Goal: Task Accomplishment & Management: Use online tool/utility

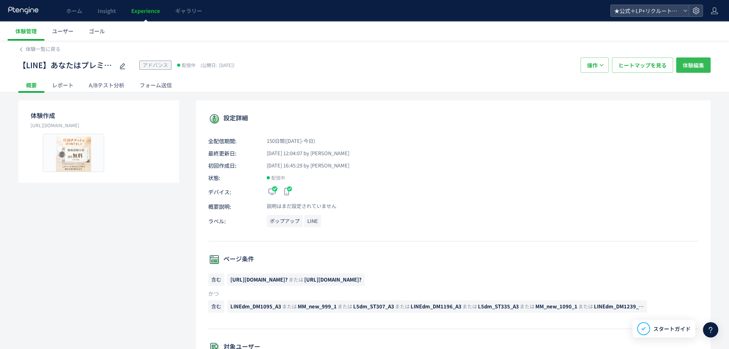
click at [696, 60] on span "体験編集" at bounding box center [693, 64] width 21 height 15
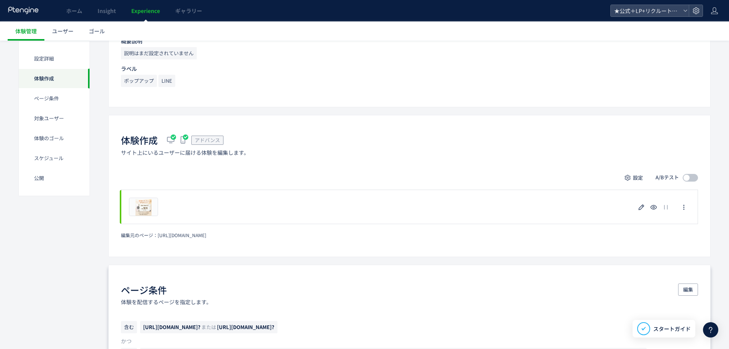
scroll to position [191, 0]
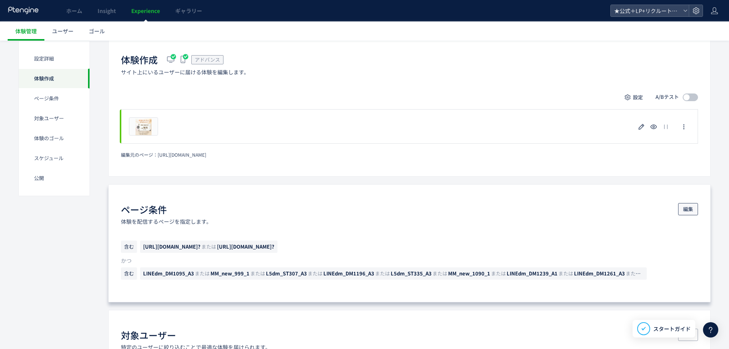
click at [686, 209] on span "編集" at bounding box center [689, 209] width 10 height 12
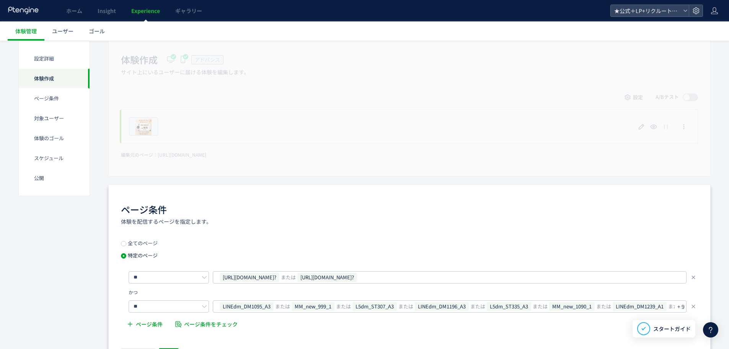
scroll to position [383, 0]
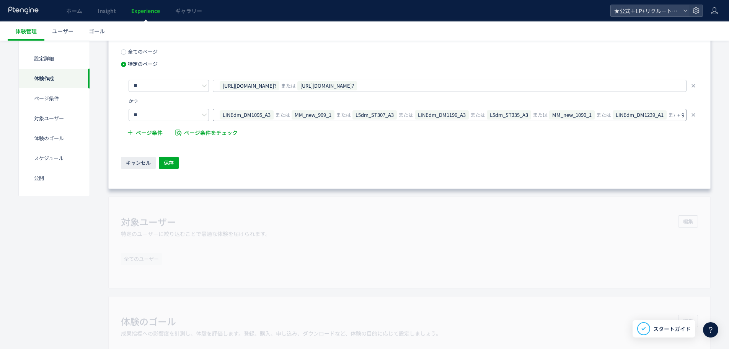
click at [681, 115] on p "+ 9" at bounding box center [681, 115] width 7 height 11
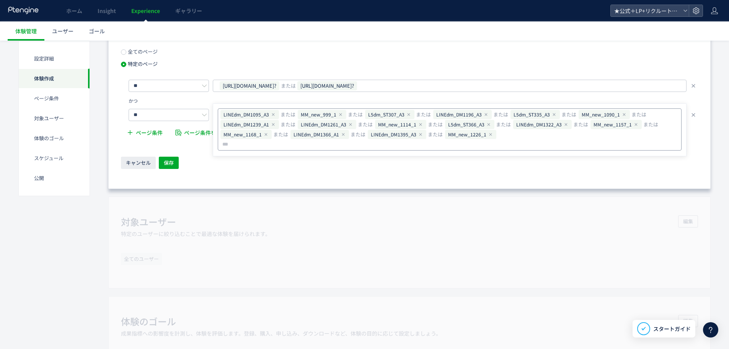
type input "**********"
click at [177, 157] on button "保存" at bounding box center [169, 163] width 20 height 12
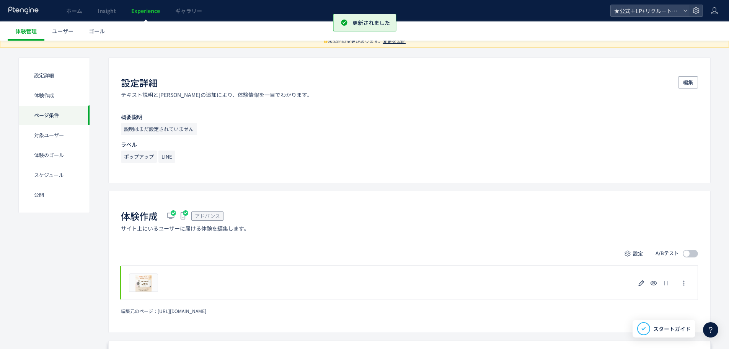
scroll to position [0, 0]
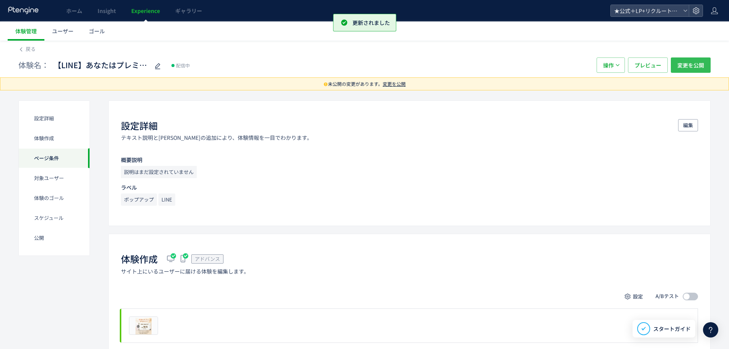
click at [683, 63] on span "変更を公開" at bounding box center [691, 64] width 27 height 15
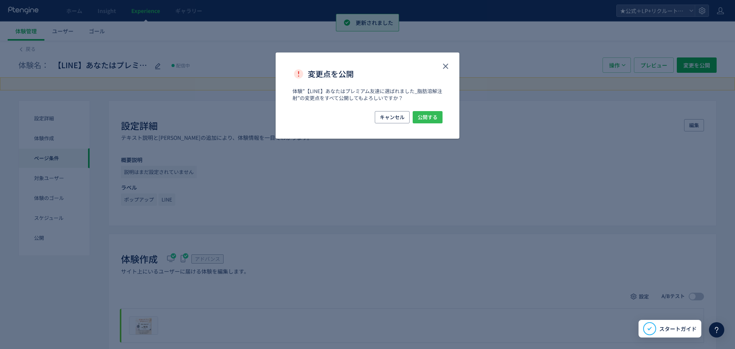
click at [419, 122] on span "公開する" at bounding box center [428, 117] width 20 height 12
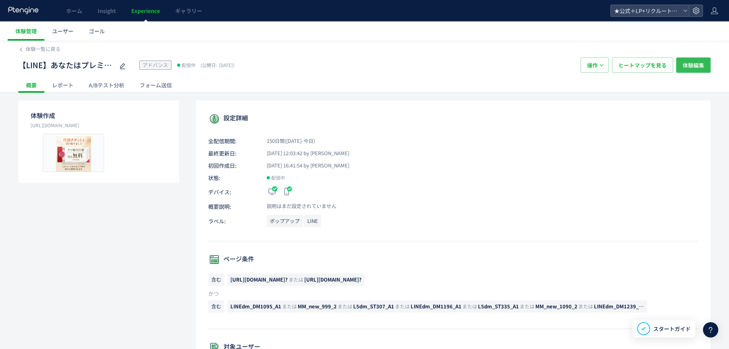
click at [694, 62] on span "体験編集" at bounding box center [693, 64] width 21 height 15
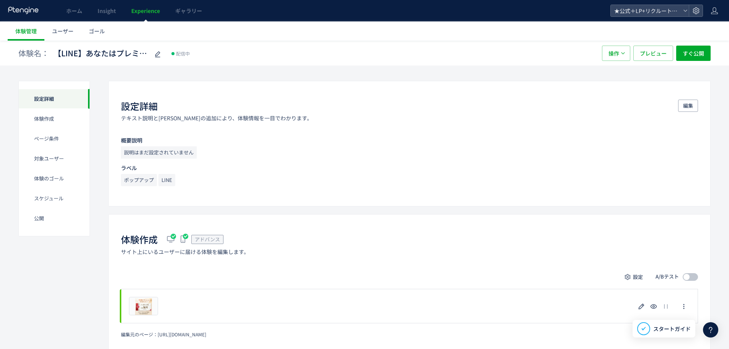
scroll to position [153, 0]
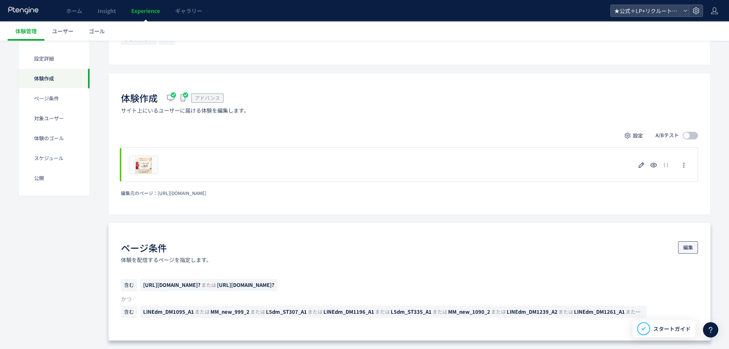
click at [685, 241] on span "編集" at bounding box center [689, 247] width 10 height 12
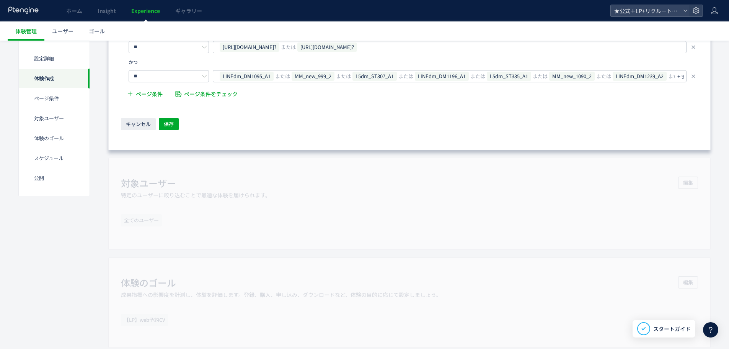
scroll to position [383, 0]
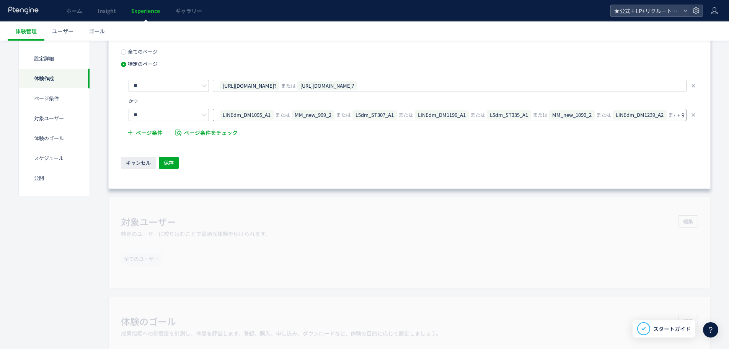
click at [682, 115] on p "+ 9" at bounding box center [681, 115] width 7 height 11
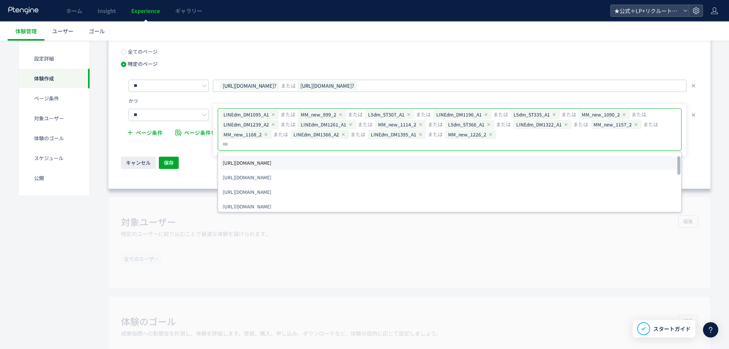
type input "**********"
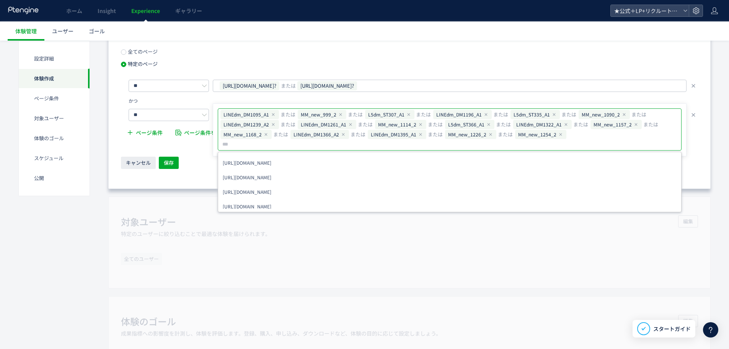
click at [203, 162] on div "キャンセル 保存" at bounding box center [409, 163] width 577 height 13
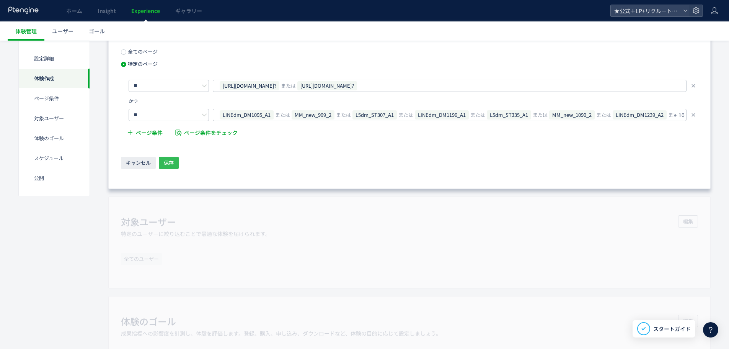
click at [176, 160] on button "保存" at bounding box center [169, 163] width 20 height 12
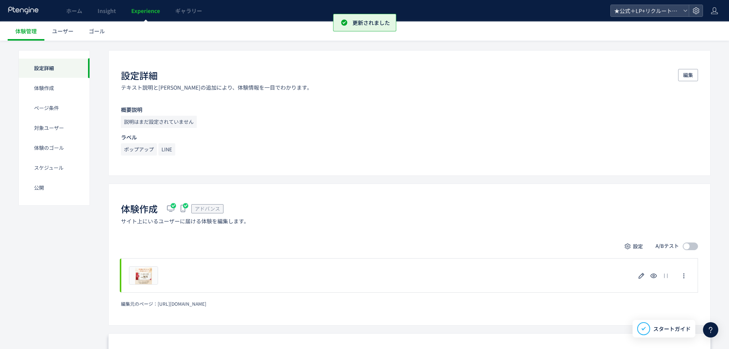
scroll to position [0, 0]
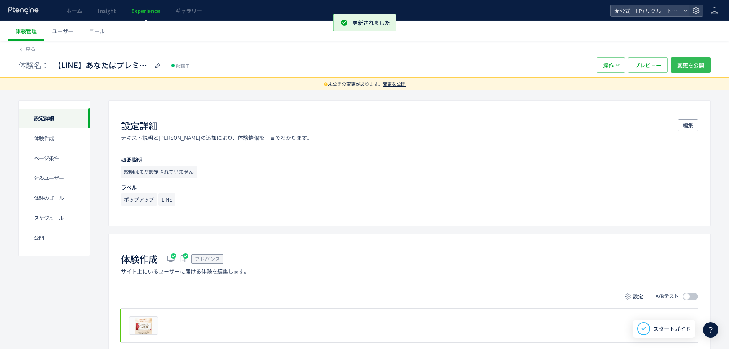
click at [676, 63] on button "変更を公開" at bounding box center [691, 64] width 40 height 15
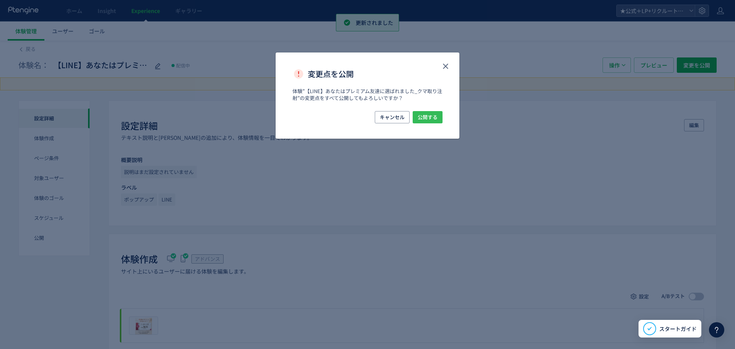
click at [428, 117] on span "公開する" at bounding box center [428, 117] width 20 height 12
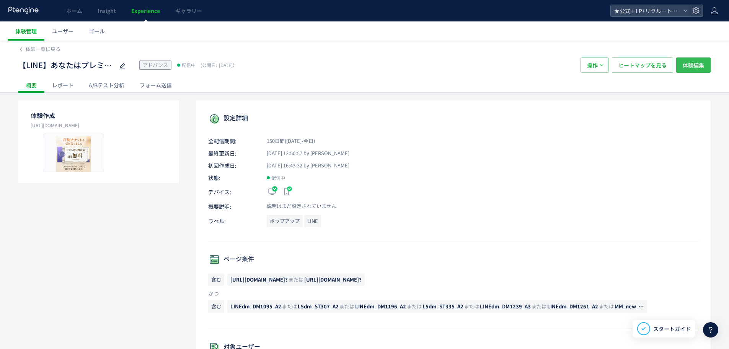
click at [691, 65] on span "体験編集" at bounding box center [693, 64] width 21 height 15
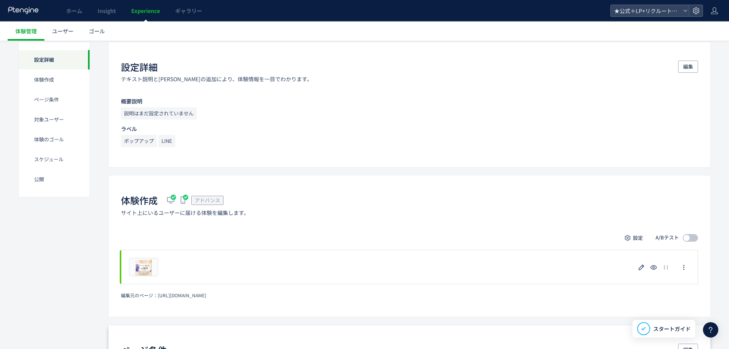
scroll to position [230, 0]
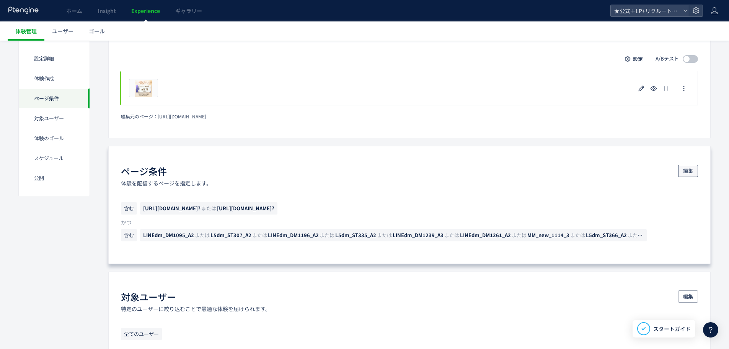
click at [695, 170] on button "編集" at bounding box center [689, 171] width 20 height 12
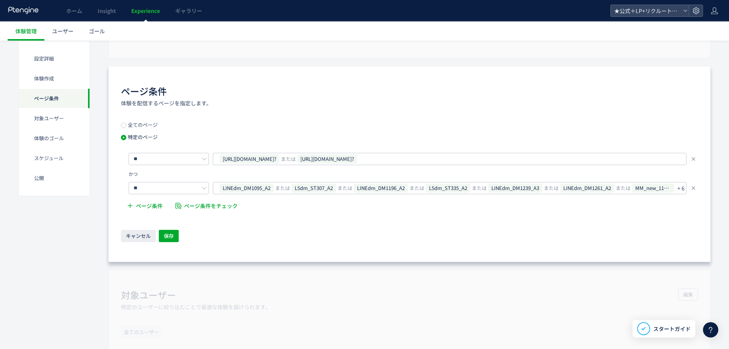
scroll to position [383, 0]
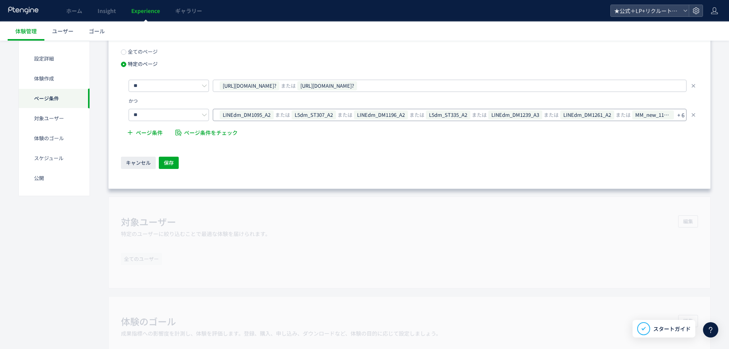
click at [681, 118] on p "+ 6" at bounding box center [681, 115] width 7 height 11
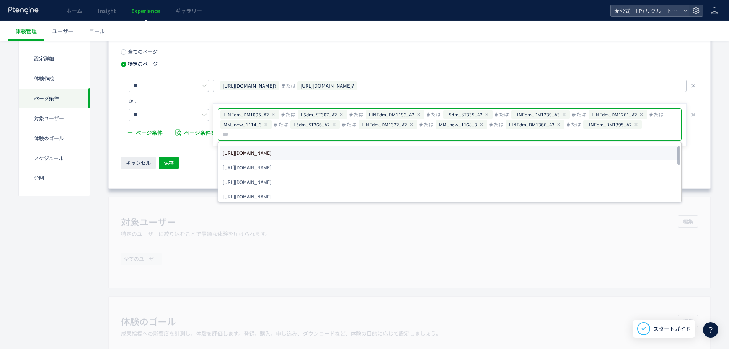
type input "**********"
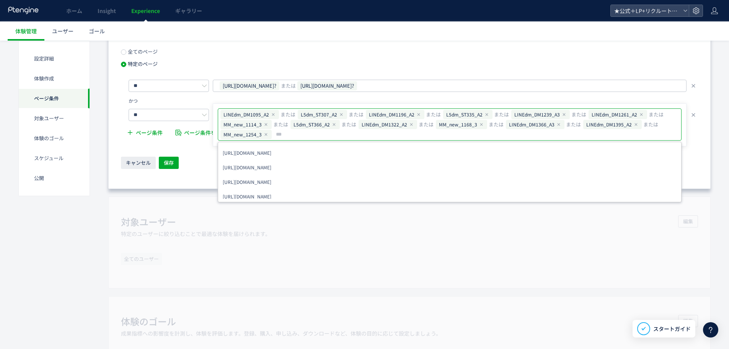
scroll to position [0, 0]
click at [208, 168] on div "キャンセル 保存" at bounding box center [409, 163] width 577 height 13
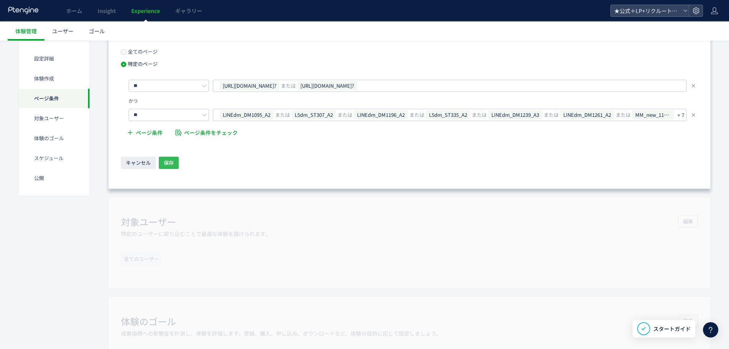
click at [176, 164] on button "保存" at bounding box center [169, 163] width 20 height 12
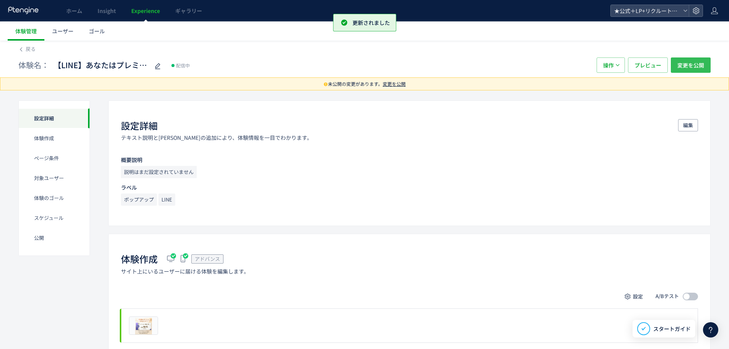
click at [686, 69] on span "変更を公開" at bounding box center [691, 64] width 27 height 15
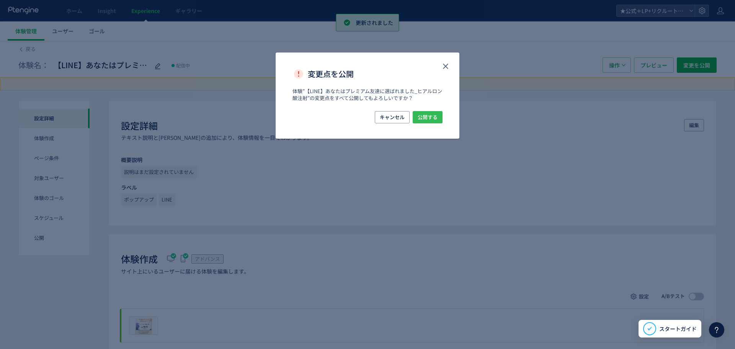
click at [430, 118] on span "公開する" at bounding box center [428, 117] width 20 height 12
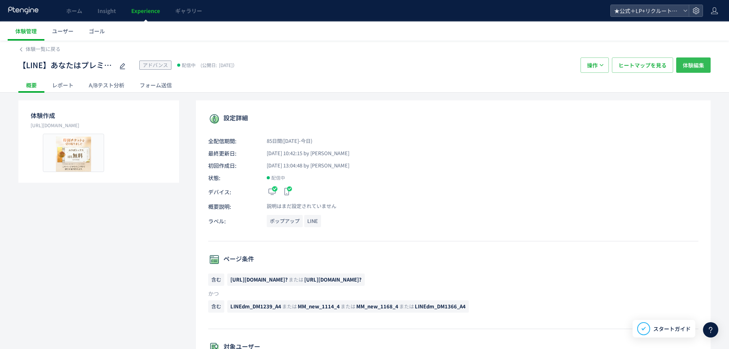
click at [701, 63] on span "体験編集" at bounding box center [693, 64] width 21 height 15
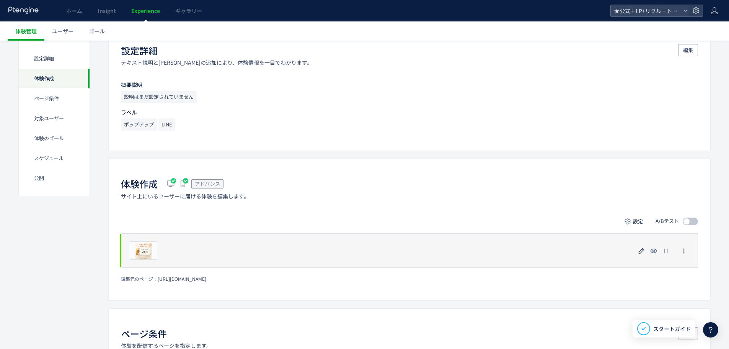
scroll to position [191, 0]
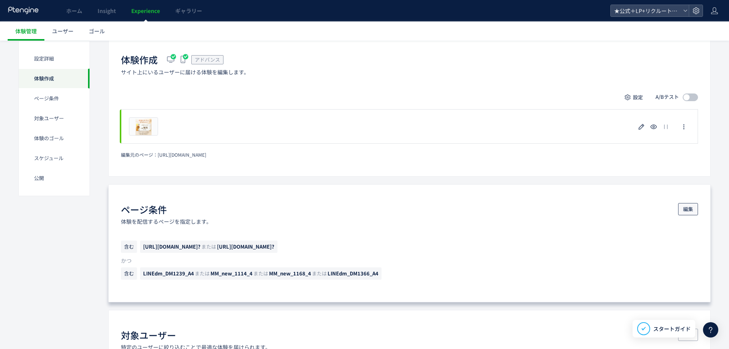
click at [684, 204] on span "編集" at bounding box center [689, 209] width 10 height 12
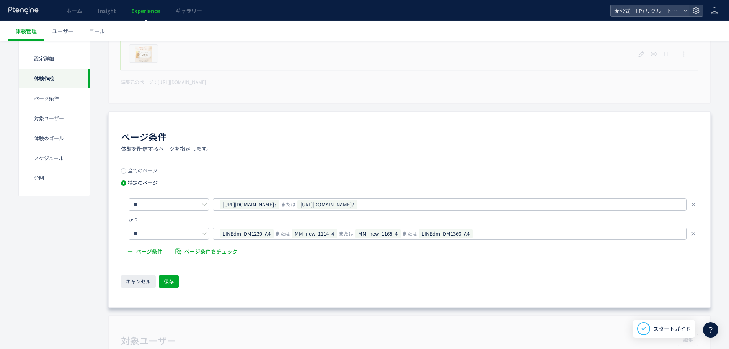
scroll to position [345, 0]
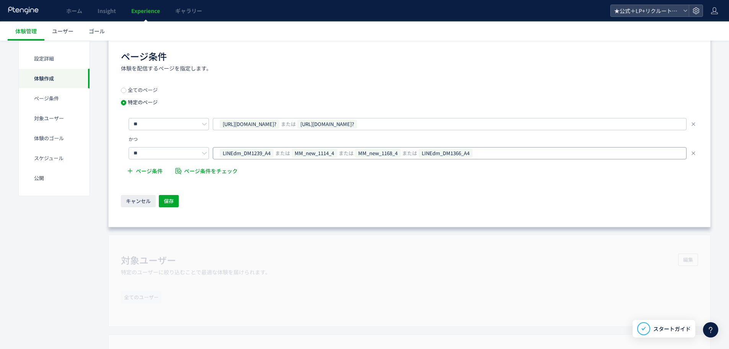
click at [485, 151] on div "LINEdm_DM1239_A4 または MM_new_1114_4 または MM_new_1168_4 または LINEdm_DM1366_A4" at bounding box center [447, 152] width 456 height 11
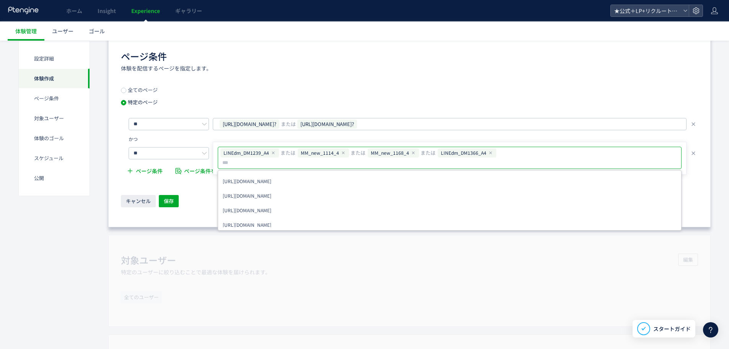
type input "**********"
click at [569, 155] on icon at bounding box center [571, 152] width 5 height 5
click at [403, 158] on input "text" at bounding box center [313, 162] width 182 height 9
paste input "**********"
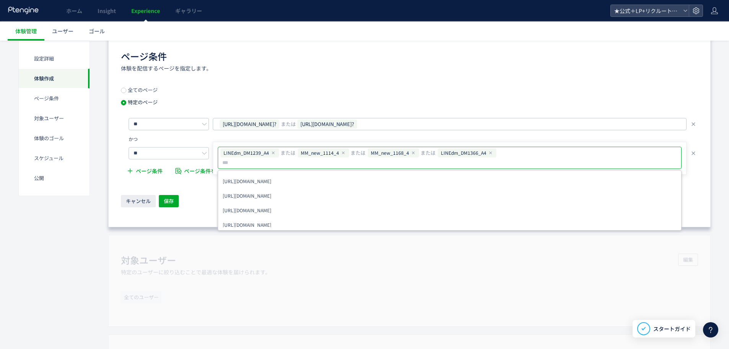
type input "**********"
click at [548, 67] on div "ページ条件 体験を配信するページを指定します。" at bounding box center [409, 61] width 577 height 22
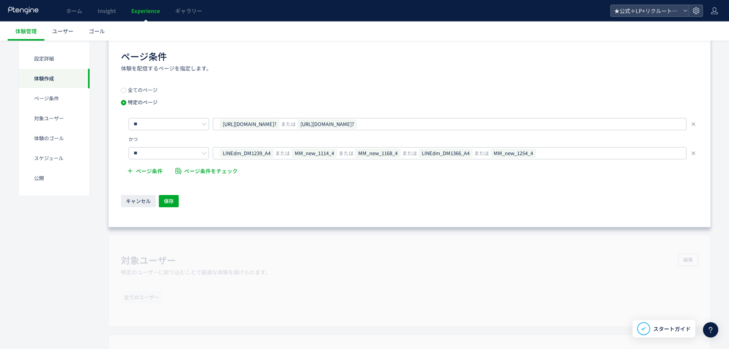
click at [162, 192] on div "全てのページ 特定のページ ** https://tcb-beauty.net/menu/eraboto? または https://tcb-beauty.ne…" at bounding box center [409, 147] width 577 height 121
click at [165, 194] on div "全てのページ 特定のページ ** https://tcb-beauty.net/menu/eraboto? または https://tcb-beauty.ne…" at bounding box center [409, 147] width 577 height 121
click at [167, 199] on span "保存" at bounding box center [169, 201] width 10 height 12
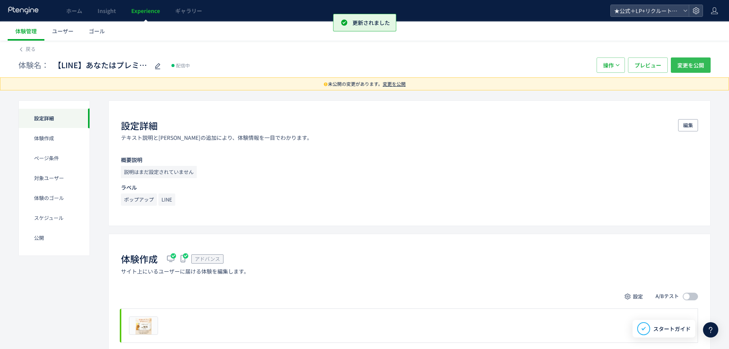
click at [696, 61] on span "変更を公開" at bounding box center [691, 64] width 27 height 15
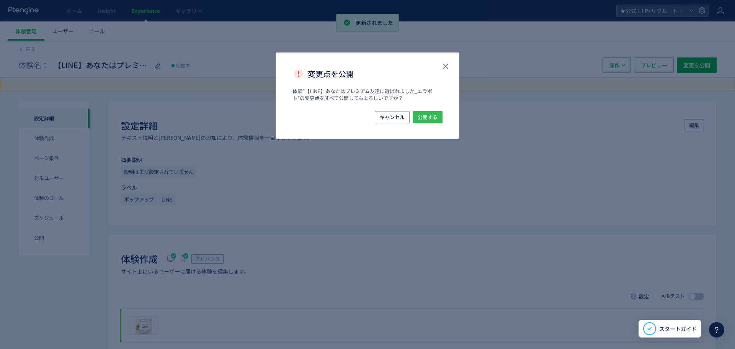
click at [433, 116] on span "公開する" at bounding box center [428, 117] width 20 height 12
